Goal: Information Seeking & Learning: Learn about a topic

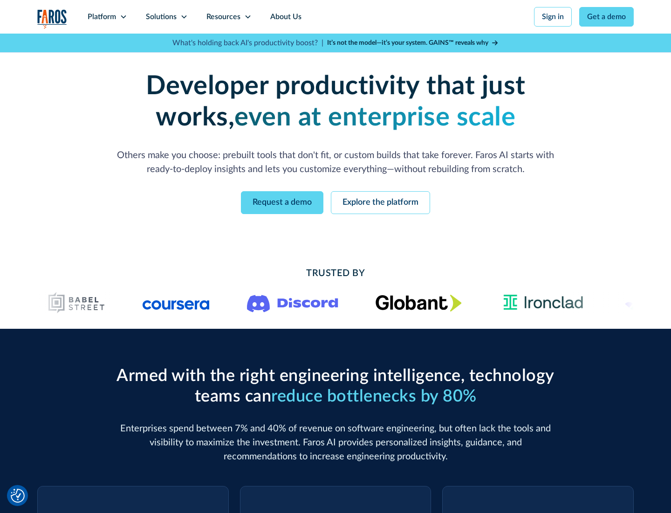
click at [123, 17] on icon at bounding box center [123, 16] width 7 height 7
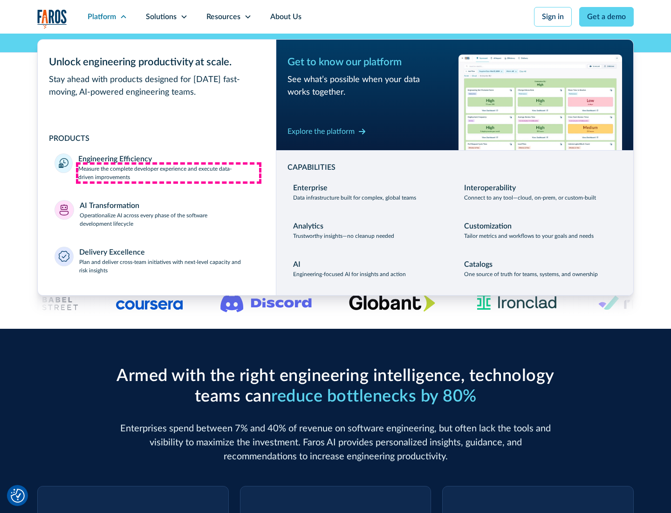
click at [169, 172] on p "Measure the complete developer experience and execute data-driven improvements" at bounding box center [168, 173] width 181 height 17
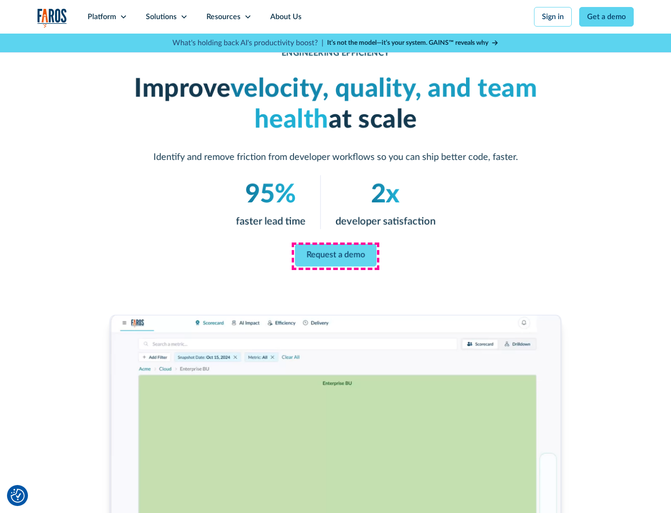
click at [336, 255] on link "Request a demo" at bounding box center [336, 255] width 82 height 22
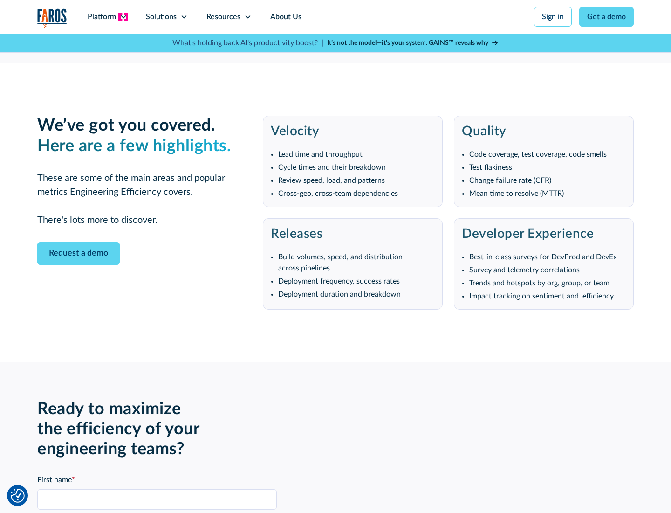
click at [123, 17] on icon at bounding box center [123, 16] width 7 height 7
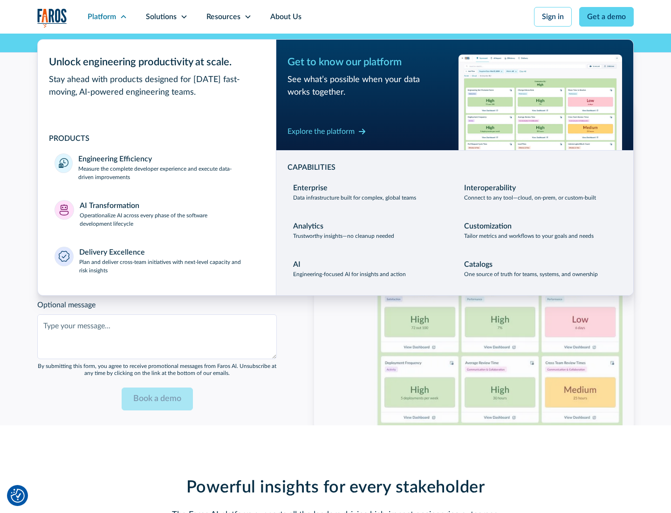
scroll to position [2045, 0]
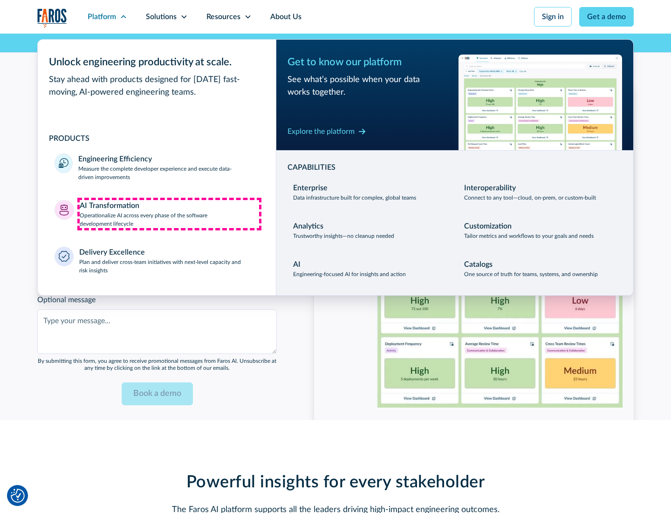
click at [169, 213] on p "Operationalize AI across every phase of the software development lifecycle" at bounding box center [170, 219] width 180 height 17
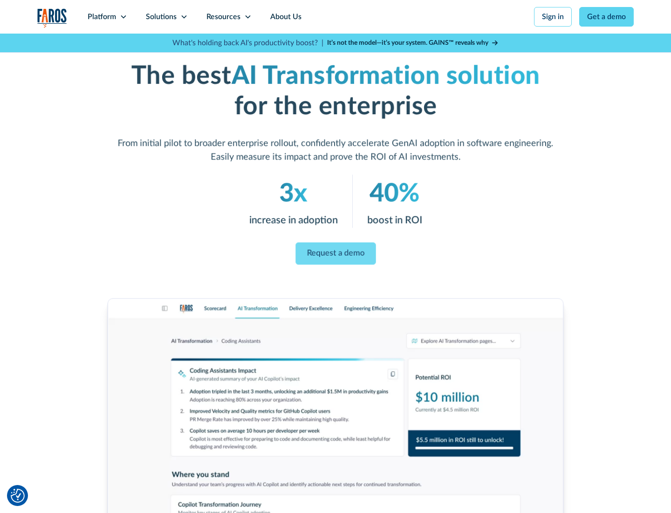
click at [336, 253] on link "Request a demo" at bounding box center [336, 253] width 80 height 22
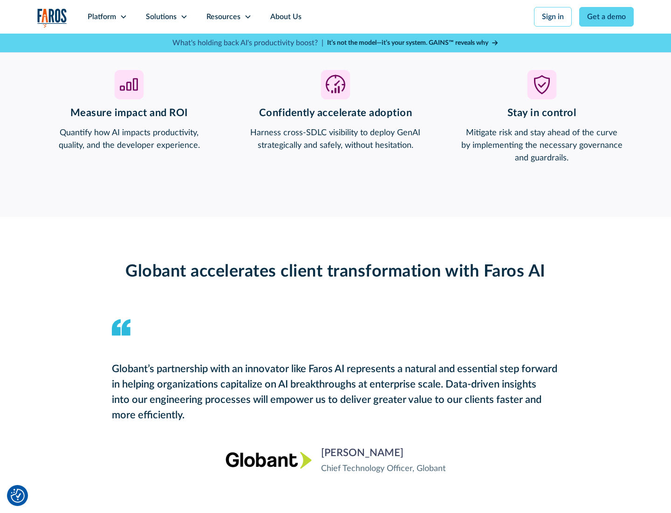
click at [107, 17] on div "Platform" at bounding box center [102, 16] width 28 height 11
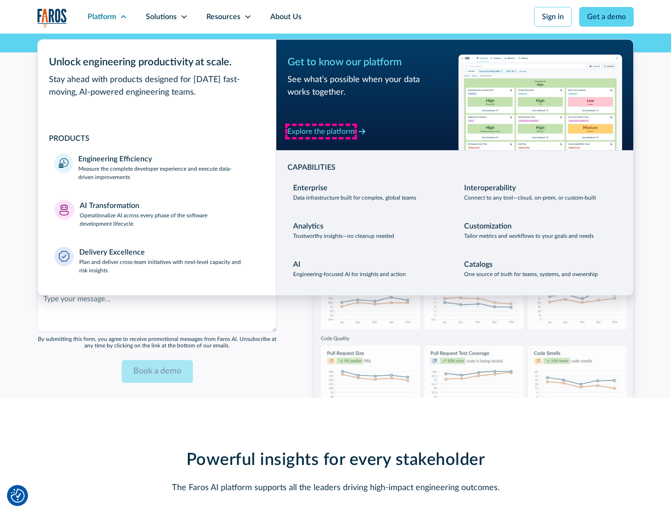
scroll to position [2269, 0]
click at [321, 131] on div "Explore the platform" at bounding box center [321, 131] width 67 height 11
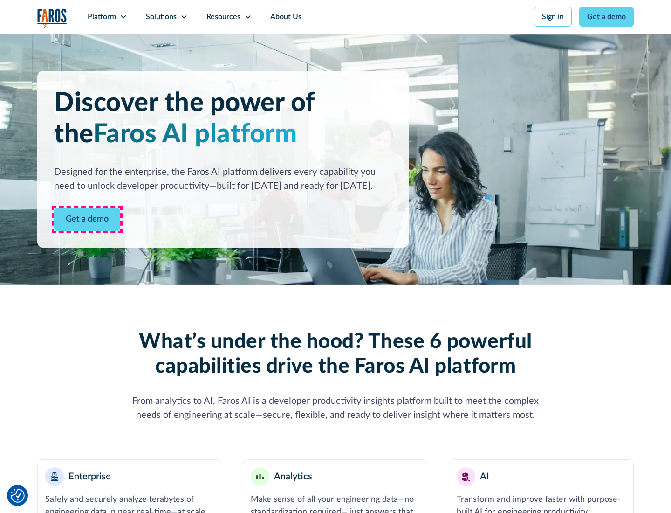
click at [87, 219] on link "Get a demo" at bounding box center [87, 219] width 66 height 23
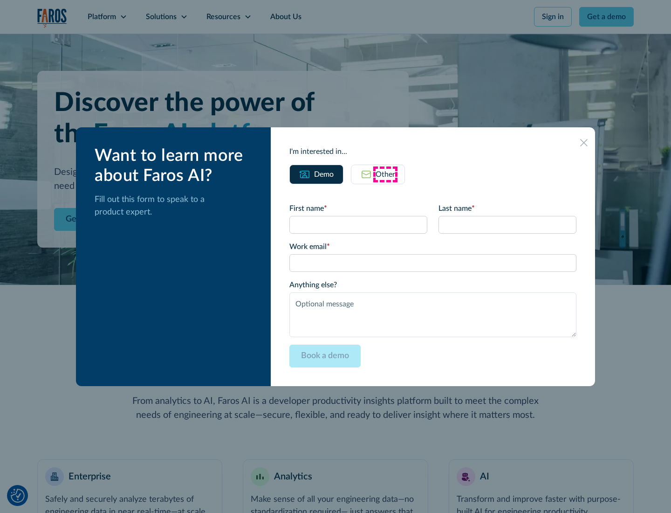
click at [385, 174] on div "Other" at bounding box center [386, 174] width 20 height 11
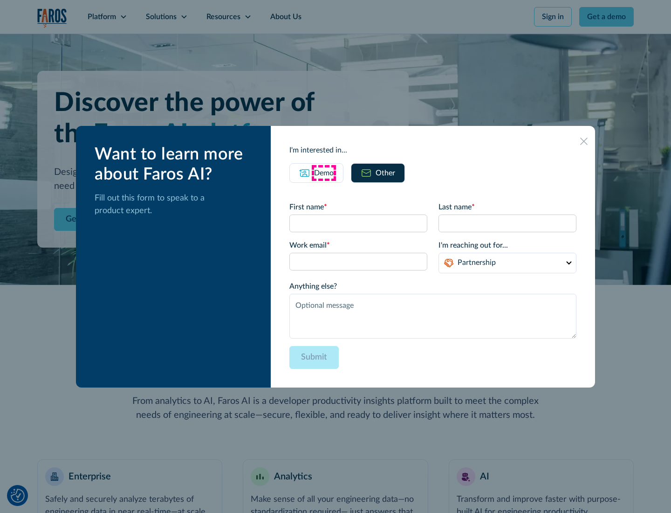
click at [324, 172] on div "Demo" at bounding box center [324, 172] width 20 height 11
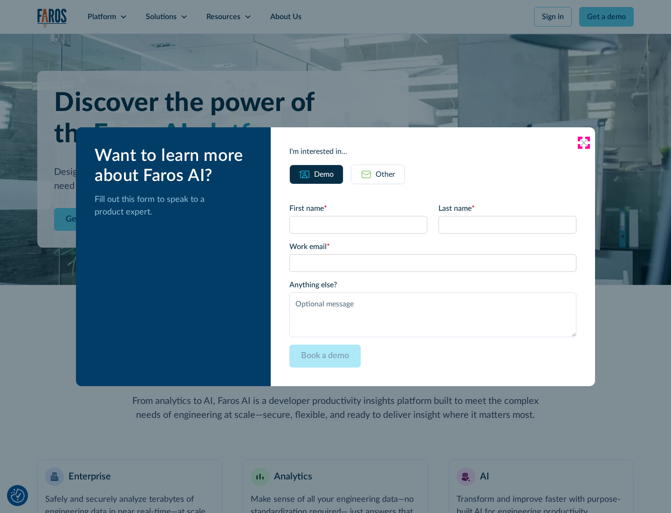
click at [584, 142] on icon at bounding box center [583, 142] width 7 height 7
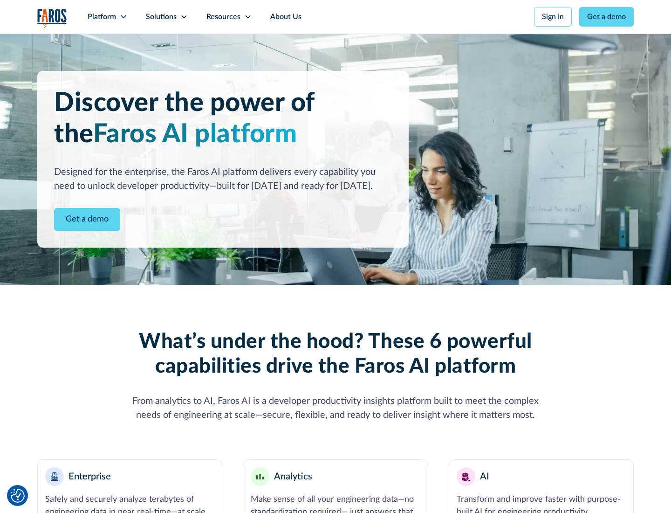
click at [123, 17] on icon at bounding box center [123, 16] width 7 height 7
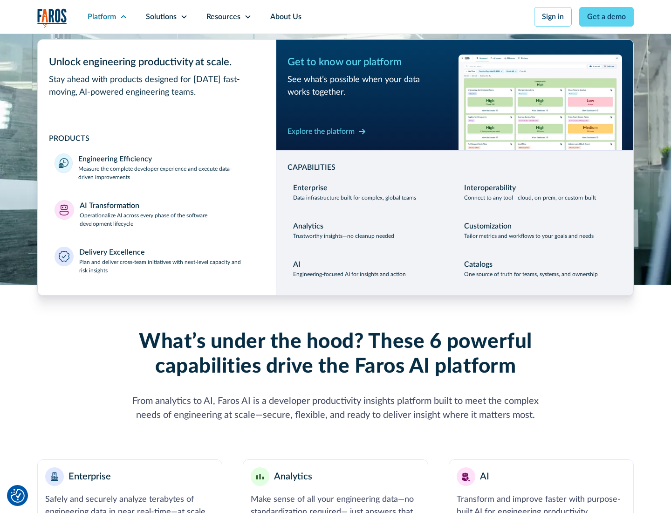
click at [169, 266] on p "Plan and deliver cross-team initiatives with next-level capacity and risk insig…" at bounding box center [169, 266] width 180 height 17
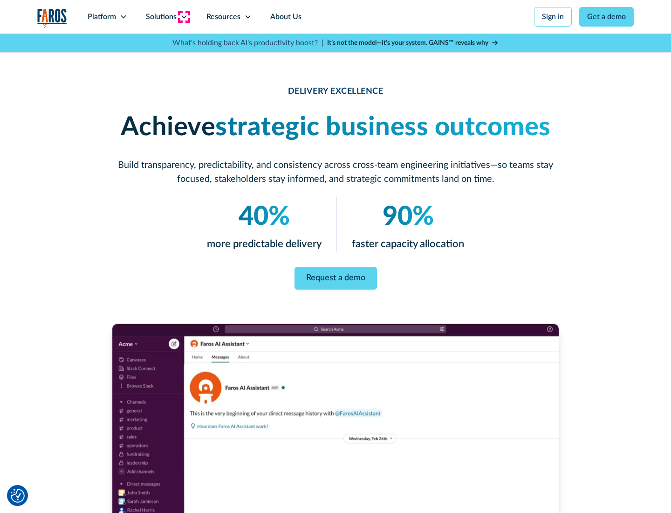
click at [184, 17] on icon at bounding box center [183, 16] width 7 height 7
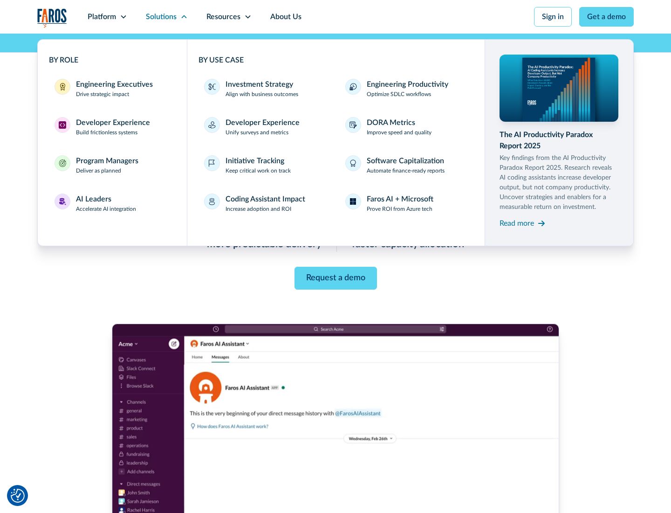
click at [112, 89] on div "Engineering Executives" at bounding box center [114, 84] width 77 height 11
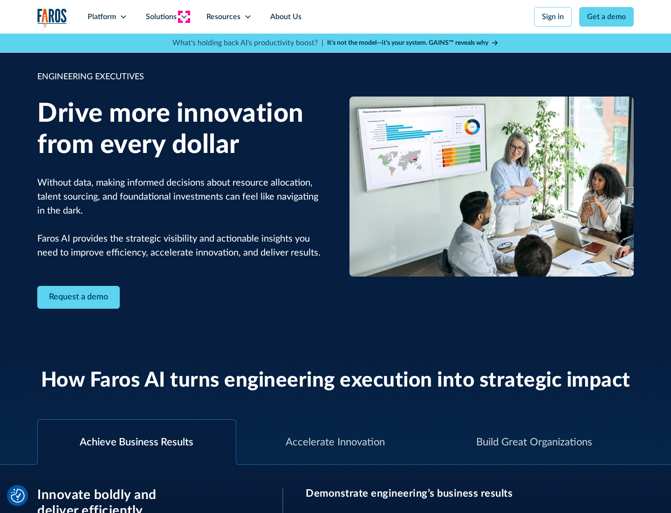
click at [184, 17] on icon at bounding box center [183, 16] width 7 height 7
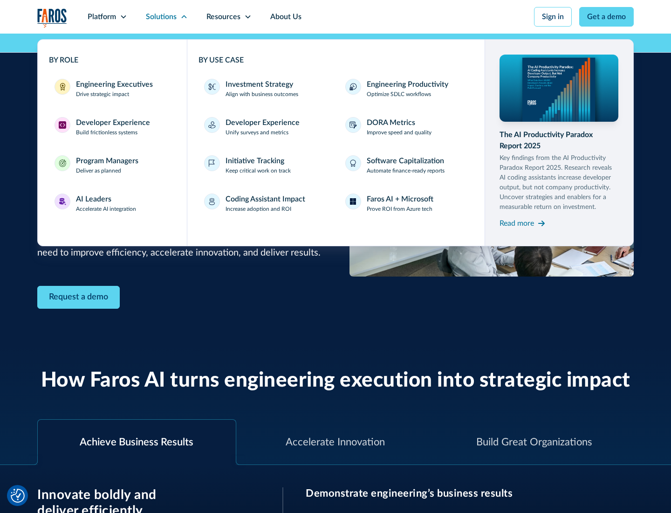
click at [112, 123] on div "Developer Experience" at bounding box center [113, 122] width 74 height 11
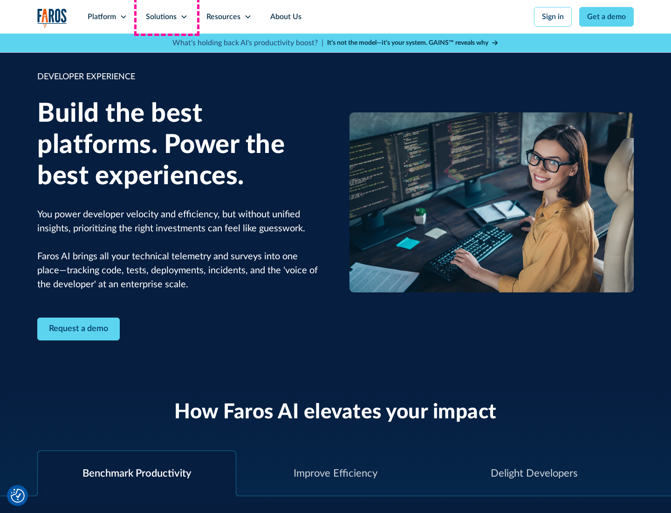
click at [166, 17] on div "Solutions" at bounding box center [161, 16] width 31 height 11
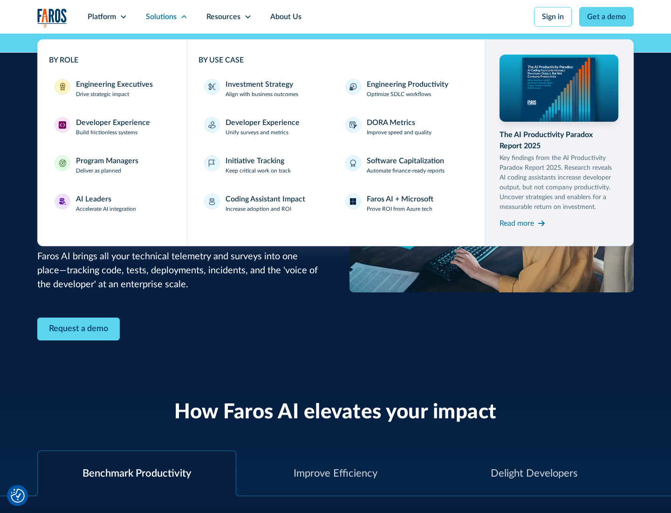
click at [107, 165] on div "Program Managers" at bounding box center [107, 160] width 62 height 11
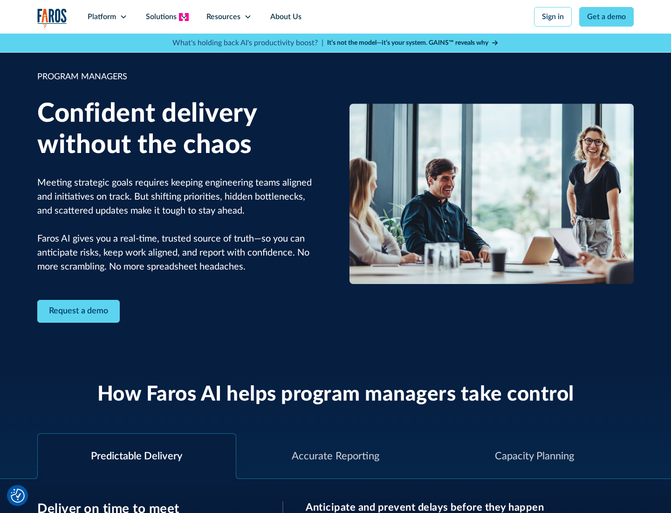
click at [184, 17] on icon at bounding box center [183, 16] width 7 height 7
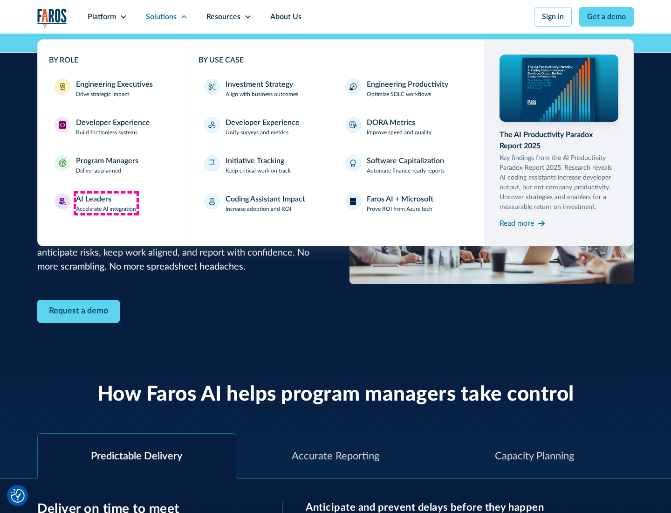
click at [106, 203] on div "AI Leaders" at bounding box center [93, 198] width 35 height 11
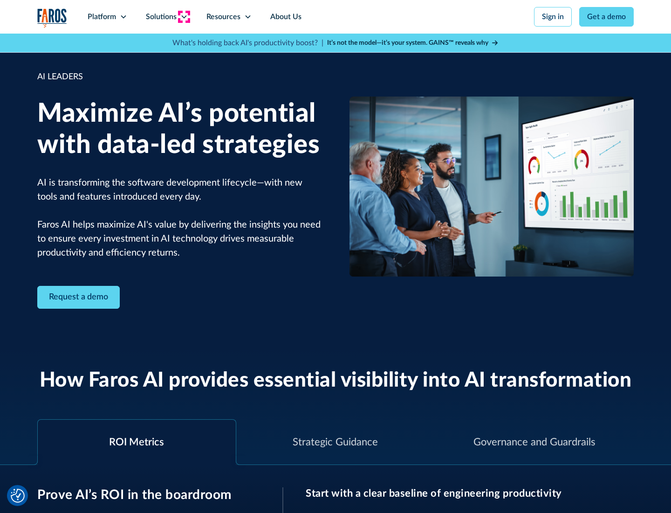
click at [184, 17] on icon at bounding box center [183, 16] width 7 height 7
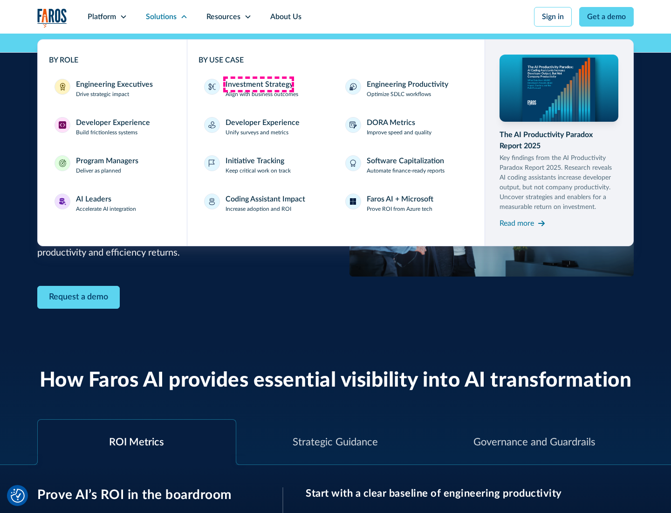
click at [258, 84] on div "Investment Strategy" at bounding box center [260, 84] width 68 height 11
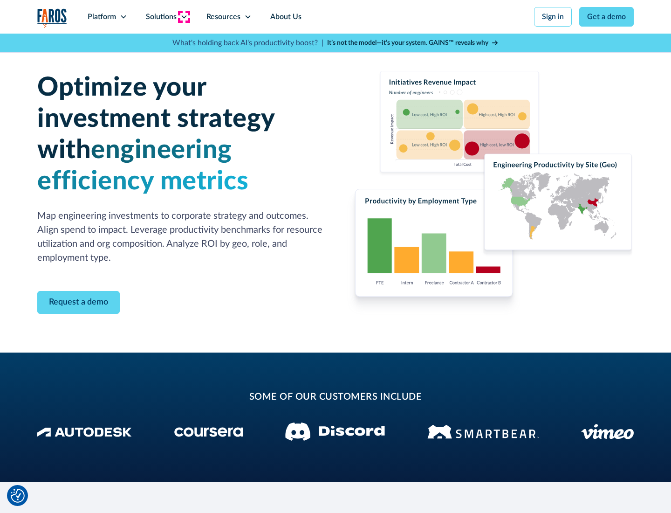
click at [184, 17] on icon at bounding box center [183, 16] width 7 height 7
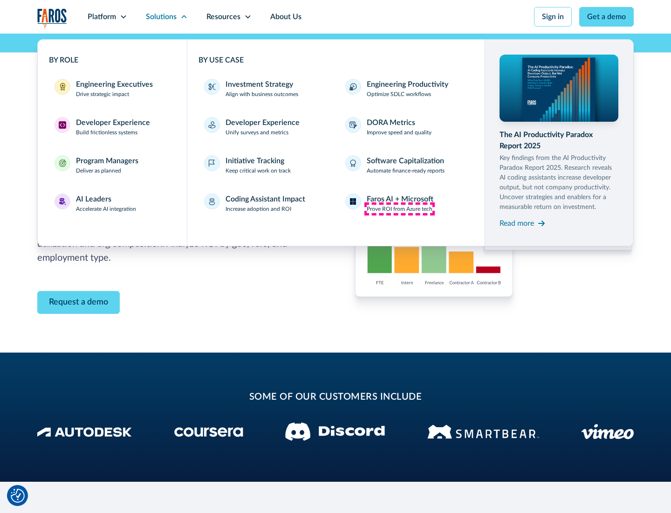
click at [399, 209] on p "Prove ROI from Azure tech" at bounding box center [400, 209] width 66 height 8
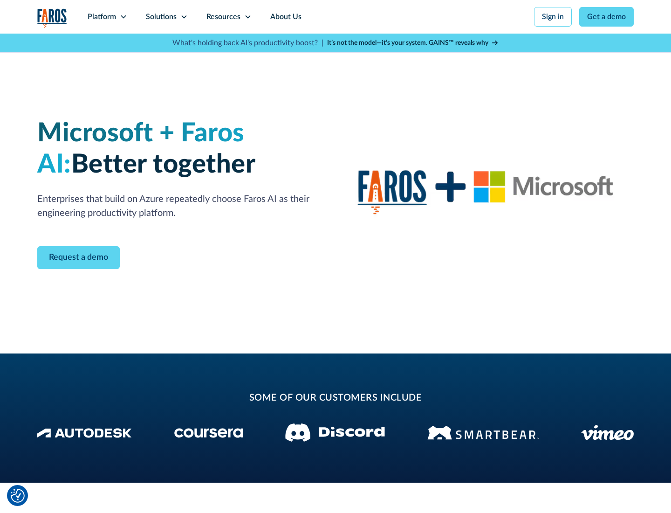
click at [184, 17] on icon at bounding box center [183, 16] width 7 height 7
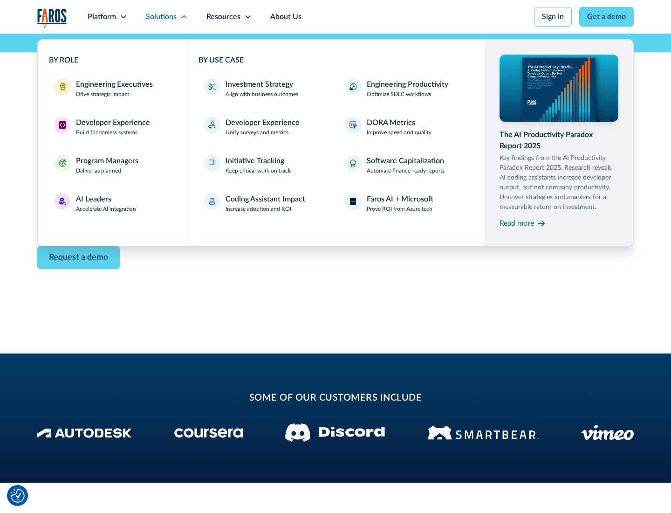
click at [517, 223] on div "Read more" at bounding box center [517, 223] width 34 height 11
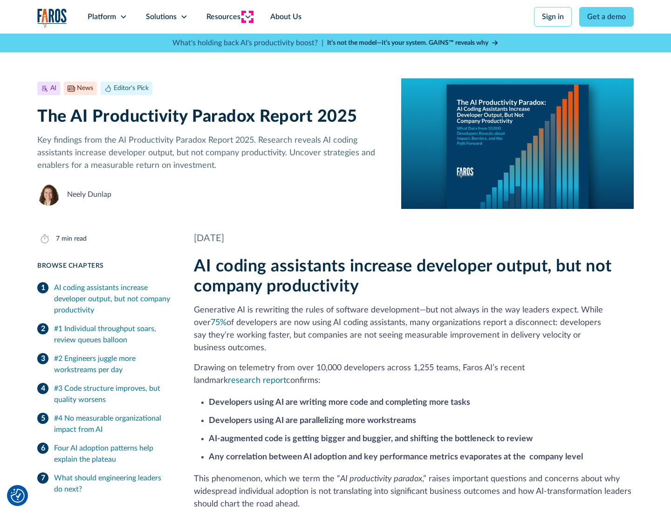
click at [247, 17] on icon at bounding box center [247, 16] width 7 height 7
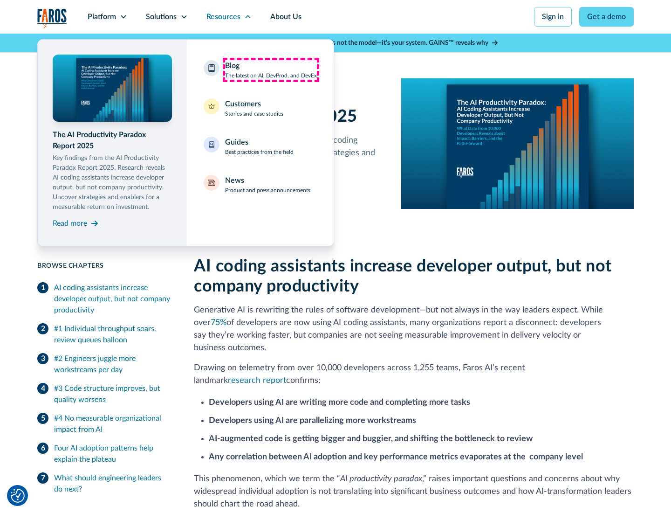
click at [271, 70] on div "Blog The latest on AI, DevProd, and DevEx" at bounding box center [271, 70] width 92 height 20
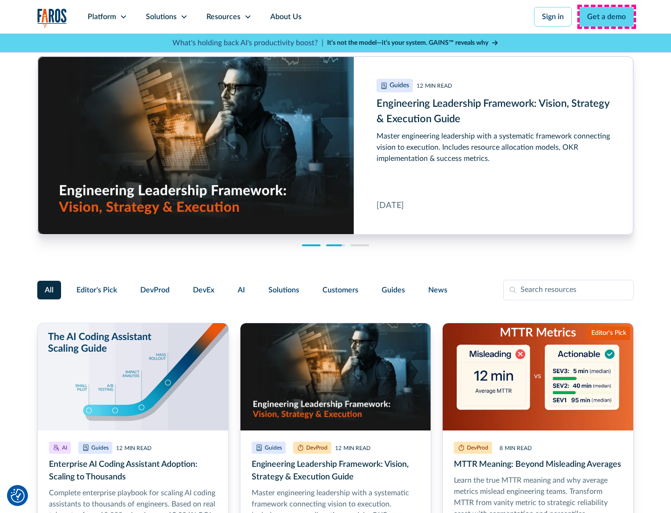
click at [607, 17] on link "Get a demo" at bounding box center [606, 17] width 55 height 20
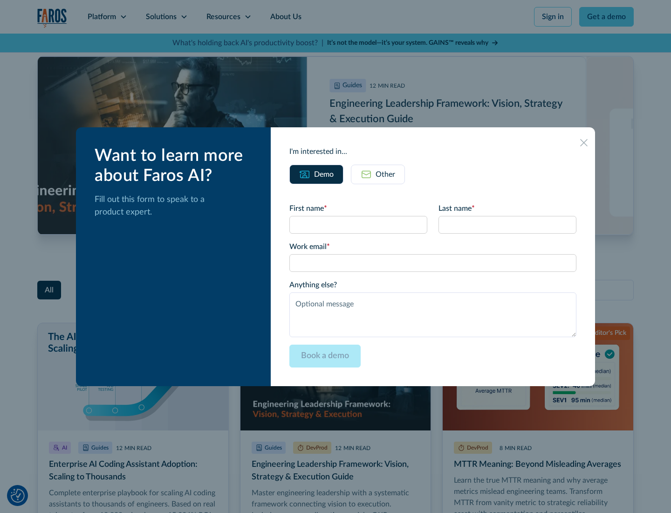
click at [378, 174] on div "Other" at bounding box center [386, 174] width 20 height 11
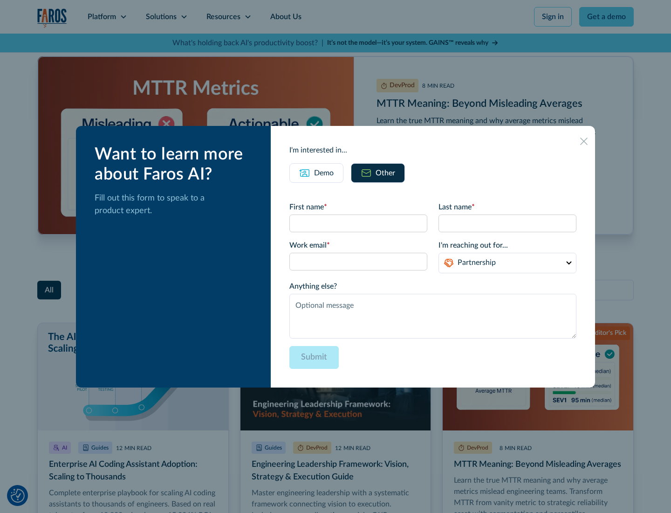
click at [584, 141] on icon at bounding box center [583, 141] width 7 height 7
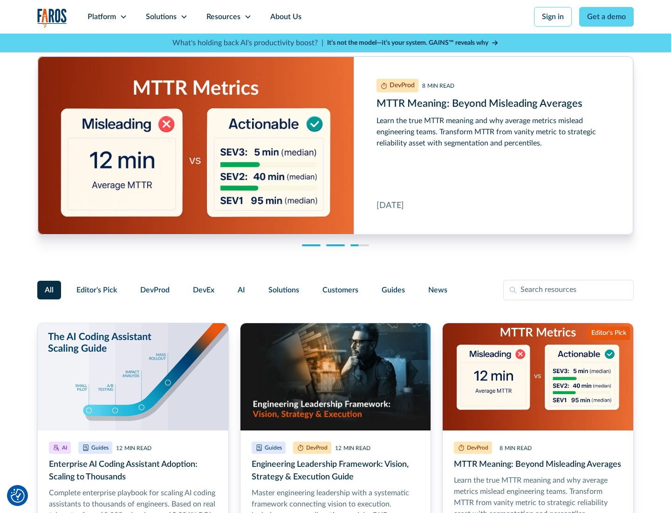
click at [285, 17] on link "About Us" at bounding box center [286, 17] width 50 height 34
